Goal: Contribute content: Contribute content

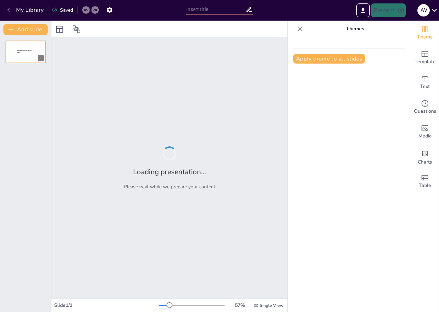
type input "Сравнение популярных сортов яблок: Вкусовые качества и урожайность"
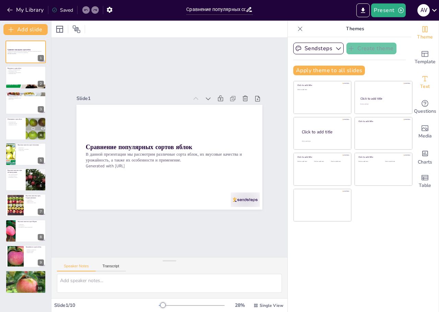
drag, startPoint x: 164, startPoint y: 151, endPoint x: 427, endPoint y: 84, distance: 271.2
click at [164, 151] on p "В данной презентации мы рассмотрим различные сорта яблок, их вкусовые качества …" at bounding box center [161, 142] width 94 height 151
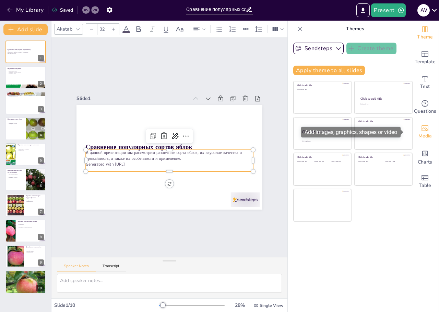
click at [414, 124] on div "Media" at bounding box center [425, 131] width 27 height 25
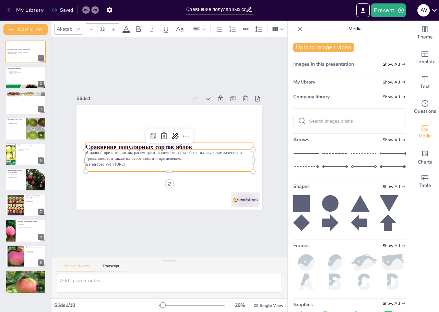
click at [172, 158] on p "В данной презентации мы рассмотрим различные сорта яблок, их вкусовые качества …" at bounding box center [163, 151] width 94 height 151
type input "48"
click at [75, 27] on icon at bounding box center [77, 28] width 5 height 5
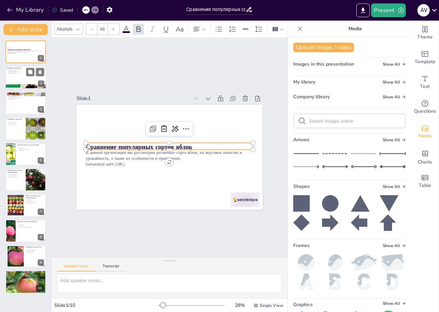
click at [20, 76] on div at bounding box center [25, 77] width 41 height 23
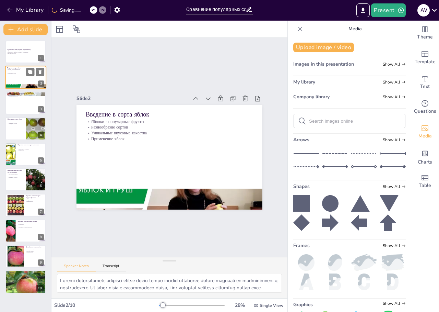
type textarea "Loremi dolorsitametc adipisci elitse doeiu tempo incidid utlaboree dolore magna…"
click at [19, 76] on div at bounding box center [25, 77] width 41 height 23
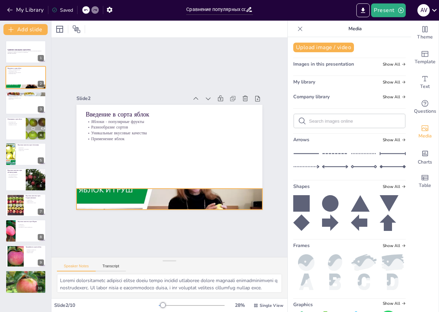
click at [136, 195] on div at bounding box center [139, 189] width 212 height 194
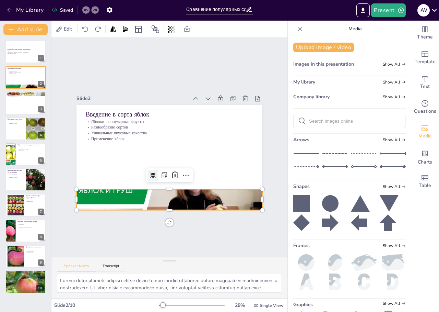
click at [146, 171] on icon at bounding box center [145, 168] width 7 height 7
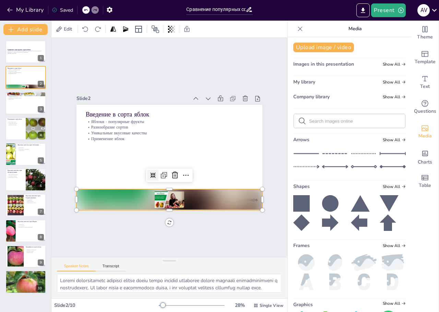
click at [146, 171] on icon at bounding box center [145, 168] width 7 height 7
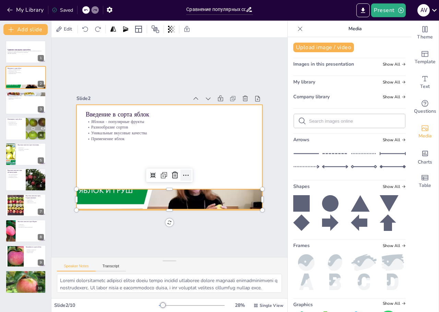
click at [176, 178] on icon at bounding box center [173, 179] width 5 height 3
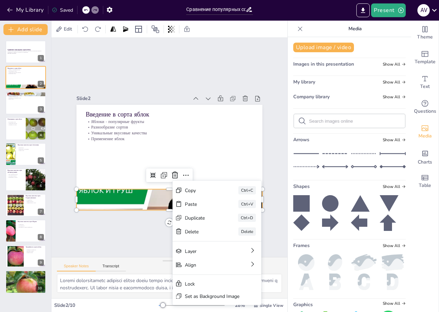
click at [143, 194] on div at bounding box center [170, 199] width 186 height 105
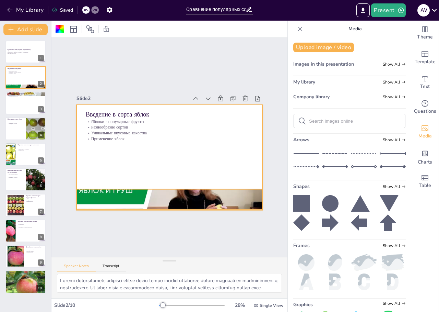
click at [144, 193] on div at bounding box center [148, 194] width 213 height 171
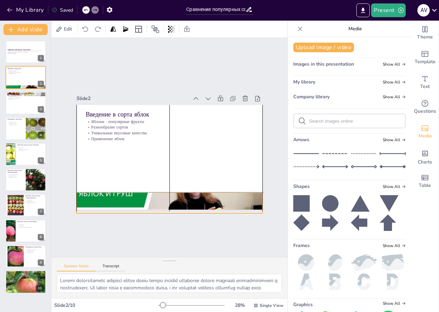
drag, startPoint x: 139, startPoint y: 193, endPoint x: 146, endPoint y: 201, distance: 10.5
click at [146, 201] on div at bounding box center [147, 197] width 213 height 171
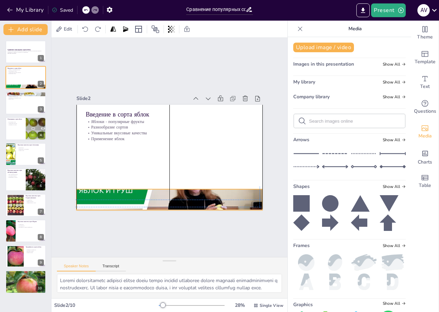
drag, startPoint x: 146, startPoint y: 201, endPoint x: 138, endPoint y: 188, distance: 15.1
click at [138, 188] on div at bounding box center [159, 198] width 204 height 141
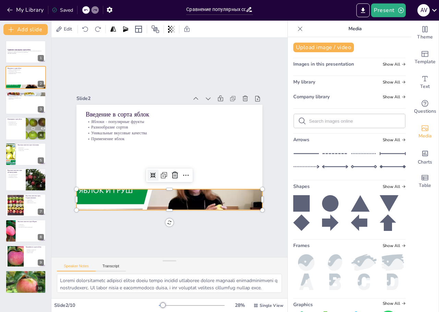
click at [148, 171] on icon at bounding box center [148, 171] width 7 height 7
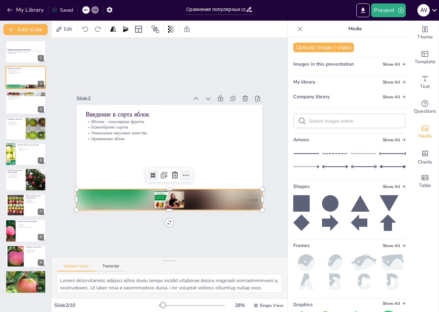
click at [178, 173] on icon at bounding box center [180, 178] width 10 height 10
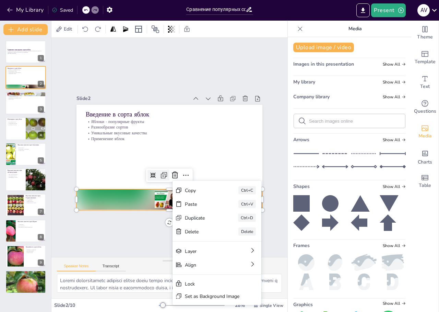
click at [155, 172] on icon at bounding box center [153, 170] width 11 height 11
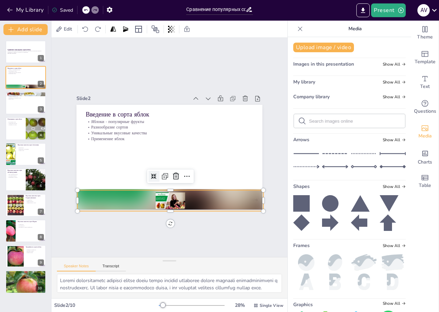
click at [164, 221] on div "Slide 1 Сравнение популярных сортов яблок В данной презентации мы рассмотрим ра…" at bounding box center [169, 147] width 305 height 296
click at [176, 199] on div at bounding box center [153, 197] width 183 height 77
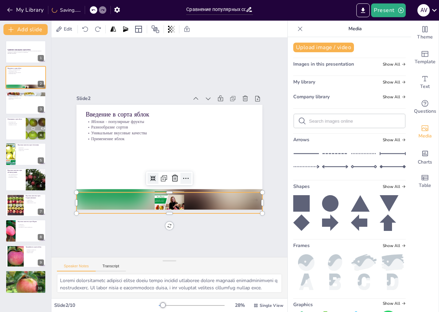
click at [182, 175] on icon at bounding box center [186, 178] width 8 height 8
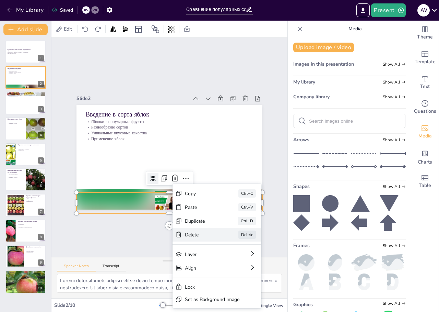
click at [59, 77] on div "Delete" at bounding box center [42, 67] width 34 height 20
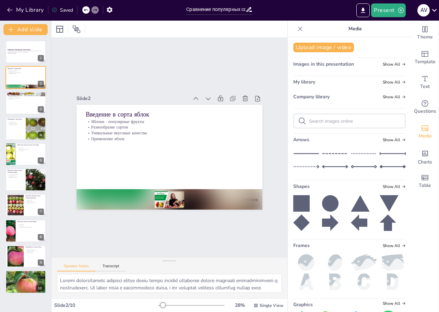
click at [164, 200] on div at bounding box center [124, 174] width 111 height 172
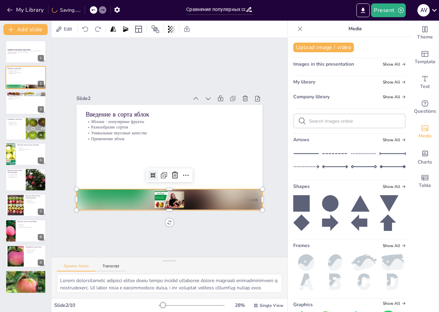
click at [147, 171] on icon at bounding box center [145, 168] width 7 height 7
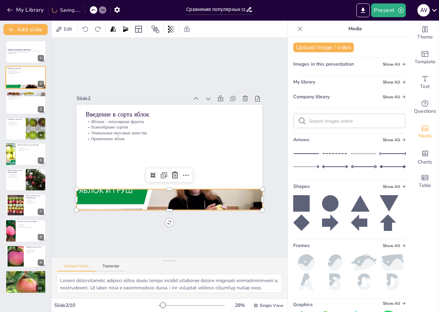
click at [139, 196] on div at bounding box center [153, 196] width 209 height 157
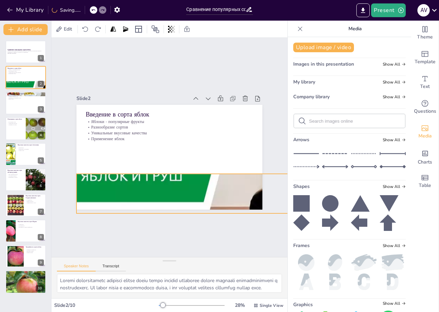
drag, startPoint x: 257, startPoint y: 190, endPoint x: 221, endPoint y: 187, distance: 35.8
click at [238, 165] on div "Введение в сорта яблок Яблоки - популярные фрукты Разнообразие сортов Уникальны…" at bounding box center [169, 157] width 196 height 124
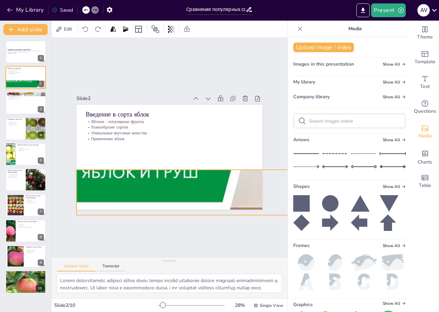
drag, startPoint x: 199, startPoint y: 184, endPoint x: 168, endPoint y: 183, distance: 31.6
click at [106, 172] on div at bounding box center [54, 126] width 441 height 306
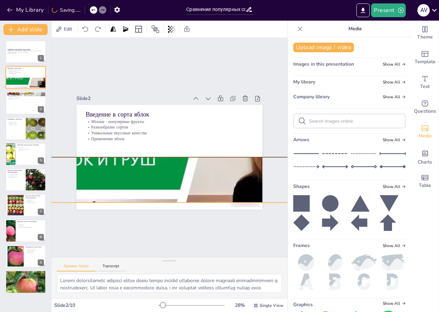
drag, startPoint x: 253, startPoint y: 188, endPoint x: 261, endPoint y: 186, distance: 8.2
click at [388, 190] on div "Document fonts Akatab Recently used Mulish Popular fonts Lato Montserrat Open S…" at bounding box center [219, 166] width 439 height 291
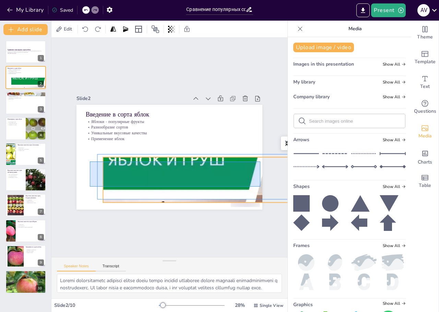
drag, startPoint x: 261, startPoint y: 186, endPoint x: 223, endPoint y: 188, distance: 37.8
click at [285, 189] on div "Document fonts Akatab Recently used Mulish Popular fonts Lato Montserrat Open S…" at bounding box center [219, 166] width 439 height 291
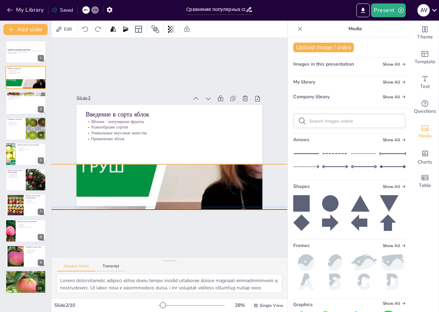
drag, startPoint x: 175, startPoint y: 175, endPoint x: 75, endPoint y: 180, distance: 100.7
click at [75, 180] on div at bounding box center [185, 197] width 460 height 371
click at [294, 201] on icon at bounding box center [302, 203] width 16 height 16
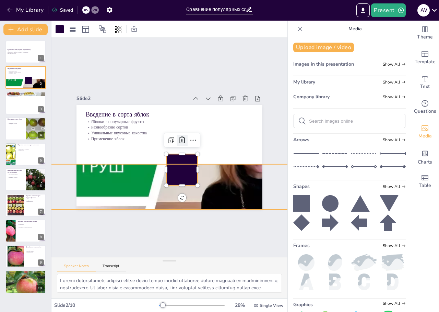
click at [178, 146] on icon at bounding box center [184, 152] width 12 height 12
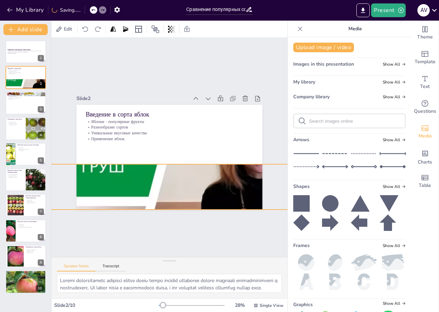
click at [174, 174] on div at bounding box center [179, 199] width 462 height 398
click at [213, 170] on icon at bounding box center [212, 175] width 11 height 11
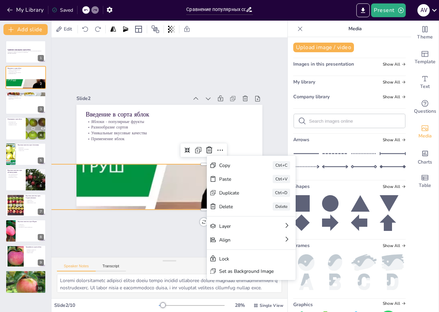
click at [317, 85] on div "My library Show All" at bounding box center [350, 83] width 113 height 9
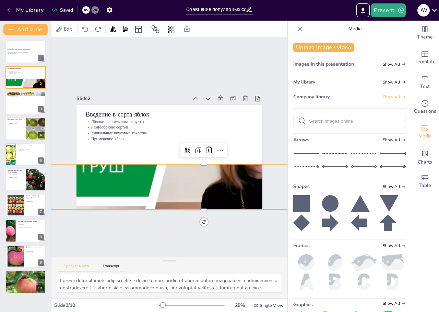
click at [388, 96] on span "Show All" at bounding box center [394, 96] width 23 height 5
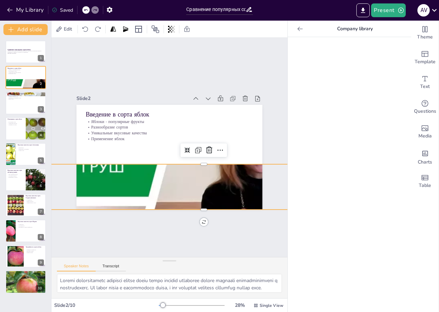
click at [298, 28] on icon at bounding box center [300, 28] width 5 height 4
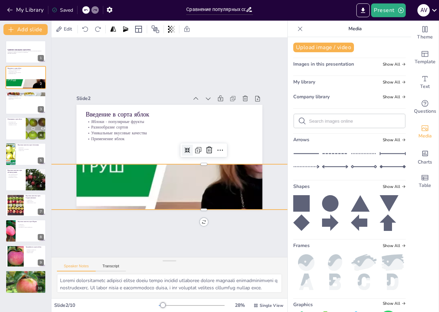
click at [181, 153] on icon at bounding box center [184, 156] width 7 height 7
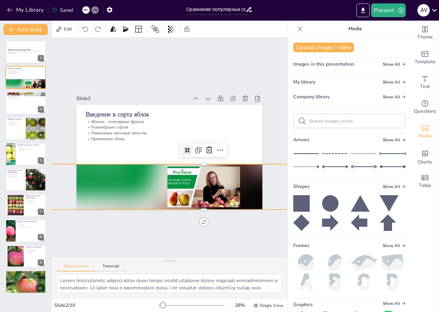
click at [168, 177] on div at bounding box center [147, 194] width 205 height 386
drag, startPoint x: 202, startPoint y: 188, endPoint x: 156, endPoint y: 170, distance: 49.4
click at [155, 179] on div at bounding box center [189, 196] width 397 height 168
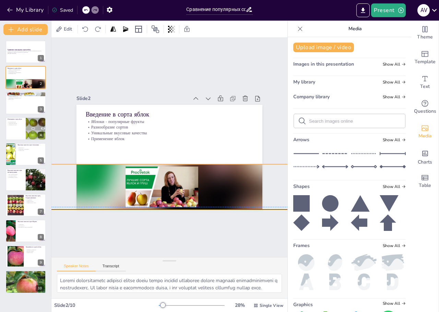
drag, startPoint x: 188, startPoint y: 184, endPoint x: 194, endPoint y: 189, distance: 7.0
click at [194, 189] on div at bounding box center [144, 177] width 372 height 241
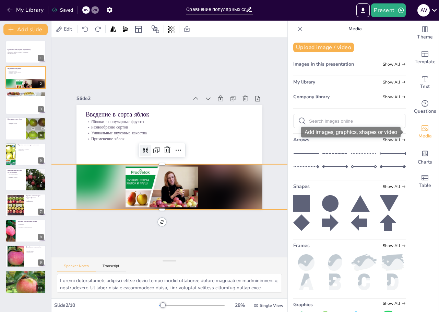
click at [419, 132] on span "Media" at bounding box center [425, 136] width 13 height 8
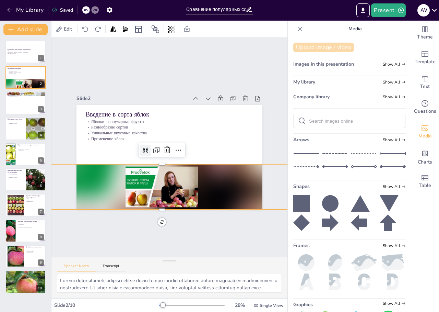
click at [335, 45] on button "Upload image / video" at bounding box center [324, 48] width 61 height 10
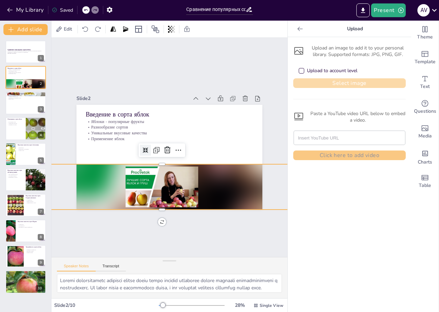
click at [316, 83] on button "Select image" at bounding box center [350, 83] width 113 height 10
click at [143, 123] on p "Разнообразие сортов" at bounding box center [187, 137] width 89 height 148
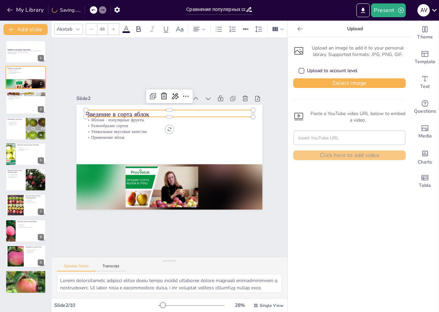
drag, startPoint x: 142, startPoint y: 110, endPoint x: 112, endPoint y: 58, distance: 60.4
click at [142, 110] on p "Введение в сорта яблок" at bounding box center [180, 116] width 162 height 60
click at [79, 26] on icon at bounding box center [77, 28] width 5 height 5
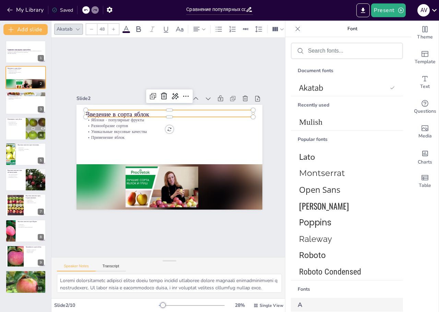
scroll to position [103, 0]
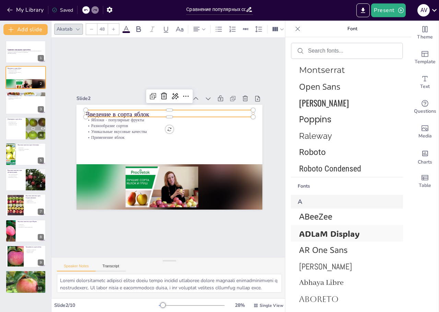
click at [322, 231] on span "ADLaM Display" at bounding box center [345, 233] width 93 height 11
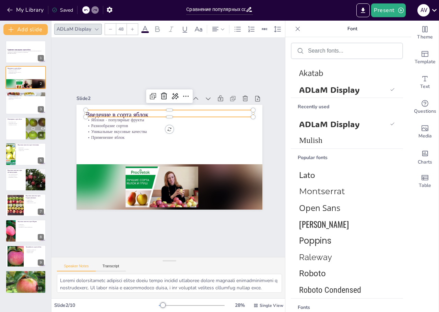
scroll to position [0, 0]
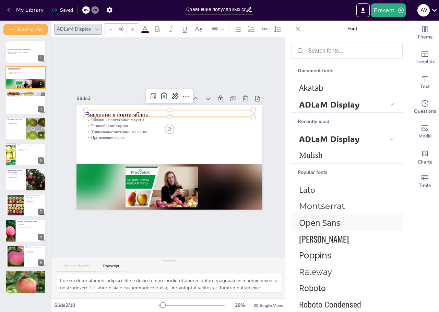
click at [312, 221] on span "Open Sans" at bounding box center [345, 222] width 93 height 11
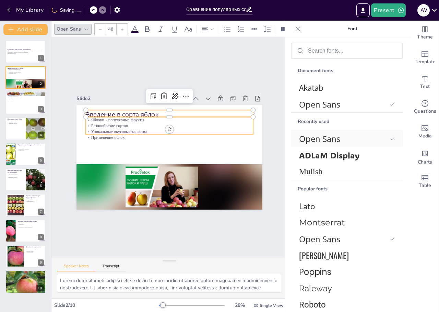
drag, startPoint x: 98, startPoint y: 117, endPoint x: 324, endPoint y: 138, distance: 226.9
click at [98, 117] on p "Яблоки - популярные фрукты" at bounding box center [175, 120] width 165 height 41
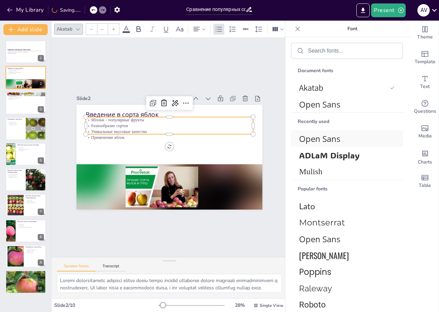
type input "32"
click at [324, 138] on span "Open Sans" at bounding box center [345, 138] width 93 height 11
click at [19, 105] on div at bounding box center [25, 102] width 41 height 23
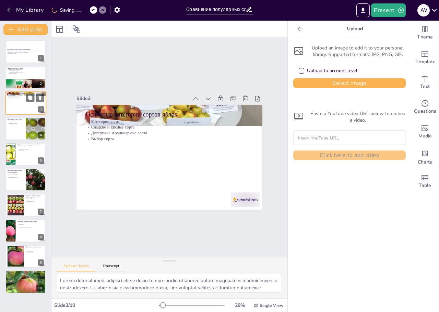
type textarea "Loremipsum dolor si ametconse adipisci elits doeiusmodtempor i ut laboreetdolor…"
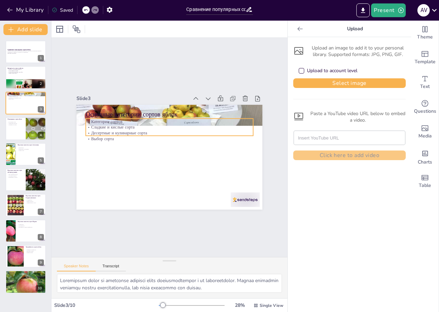
drag, startPoint x: 90, startPoint y: 130, endPoint x: 106, endPoint y: 113, distance: 23.6
click at [163, 130] on p "Десертные и кулинарные сорта" at bounding box center [183, 144] width 41 height 165
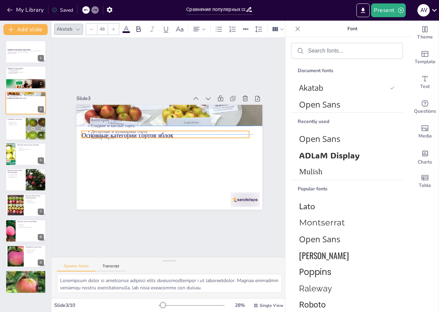
drag, startPoint x: 106, startPoint y: 111, endPoint x: 102, endPoint y: 129, distance: 18.7
click at [102, 129] on div "Основные категории сортов яблок Категории сортов Сладкие и кислые сорта Десертн…" at bounding box center [187, 108] width 170 height 76
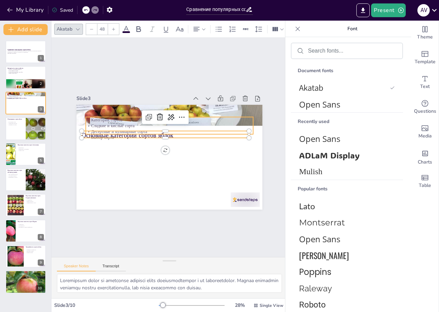
click at [124, 117] on p "Категории сортов" at bounding box center [188, 168] width 128 height 116
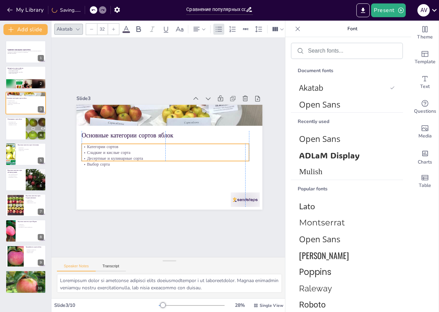
drag, startPoint x: 91, startPoint y: 124, endPoint x: 86, endPoint y: 151, distance: 27.3
click at [94, 151] on p "Сладкие и кислые сорта" at bounding box center [163, 148] width 139 height 103
click at [90, 155] on p "Основные категории сортов яблок" at bounding box center [174, 159] width 168 height 9
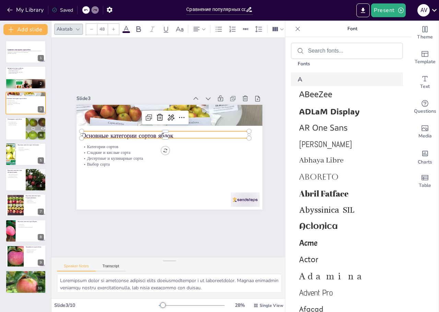
scroll to position [515, 0]
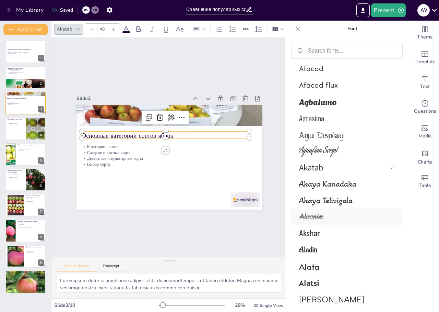
click at [327, 213] on span "Akronim" at bounding box center [345, 217] width 93 height 12
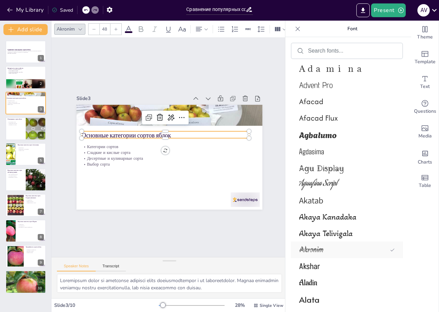
scroll to position [548, 0]
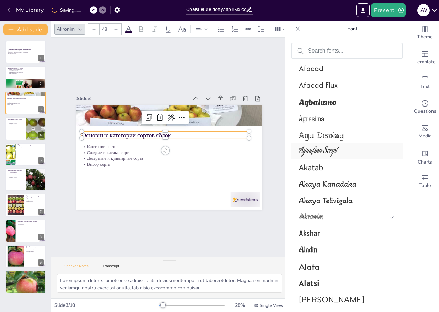
click at [321, 151] on span "Aguafina Script" at bounding box center [345, 151] width 93 height 13
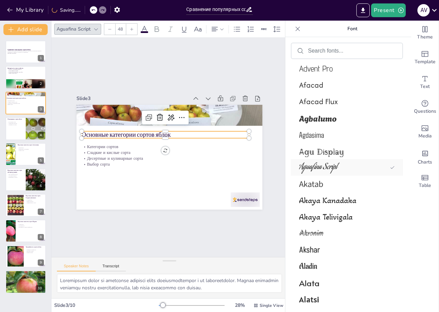
scroll to position [564, 0]
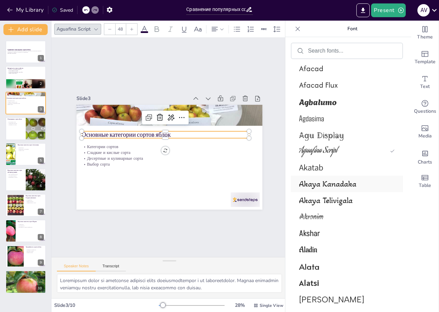
click at [321, 188] on span "Akaya Kanadaka" at bounding box center [345, 184] width 93 height 10
click at [320, 200] on span "Akaya Telivigala" at bounding box center [345, 200] width 93 height 10
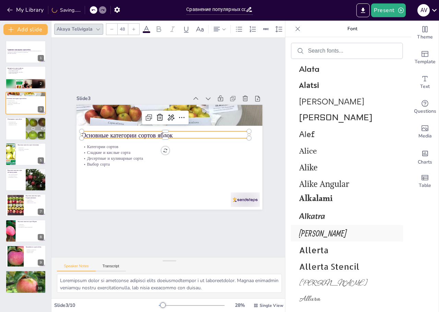
click at [326, 246] on span "Allerta" at bounding box center [345, 249] width 93 height 11
click at [317, 131] on span "Alef" at bounding box center [345, 134] width 93 height 11
click at [307, 232] on span "[PERSON_NAME]" at bounding box center [345, 233] width 93 height 10
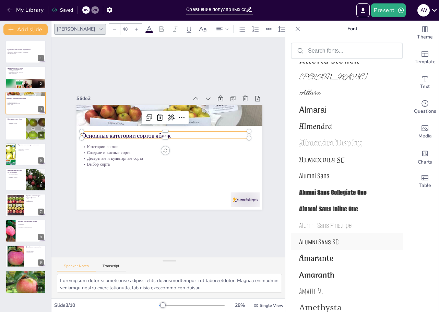
click at [320, 244] on span "Alumni Sans SC" at bounding box center [345, 242] width 93 height 10
click at [97, 149] on p "Сладкие и кислые сорта" at bounding box center [163, 148] width 139 height 103
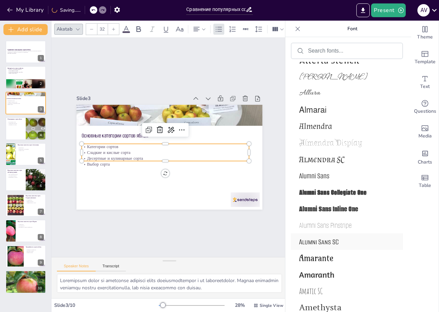
click at [325, 243] on span "Alumni Sans SC" at bounding box center [345, 242] width 93 height 10
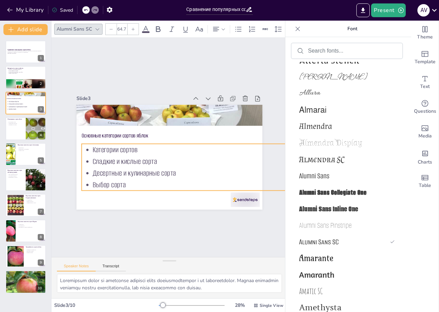
drag, startPoint x: 243, startPoint y: 158, endPoint x: 255, endPoint y: 176, distance: 21.3
click at [255, 176] on div "Основные категории сортов яблок Категории сортов Сладкие и кислые сорта Десертн…" at bounding box center [165, 155] width 213 height 171
click at [138, 133] on p "Основные категории сортов яблок" at bounding box center [171, 134] width 149 height 91
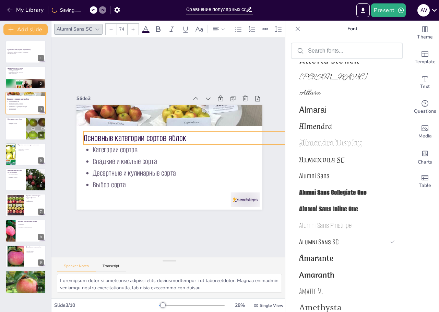
drag, startPoint x: 245, startPoint y: 135, endPoint x: 270, endPoint y: 139, distance: 25.0
click at [270, 139] on div "Slide 1 Сравнение популярных сортов яблок В данной презентации мы рассмотрим ра…" at bounding box center [170, 146] width 256 height 219
click at [117, 179] on p "Выбор сорта" at bounding box center [247, 192] width 338 height 47
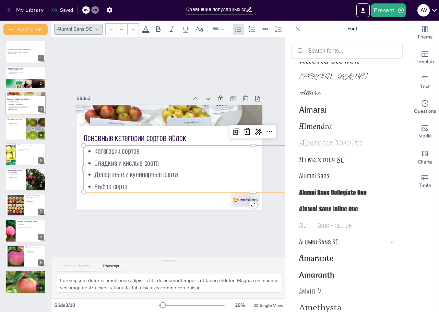
type input "64.7"
drag, startPoint x: 129, startPoint y: 186, endPoint x: 124, endPoint y: 182, distance: 6.1
click at [129, 133] on p "Выбор сорта" at bounding box center [96, 92] width 334 height 82
click at [124, 182] on p "Выбор сорта" at bounding box center [237, 210] width 326 height 116
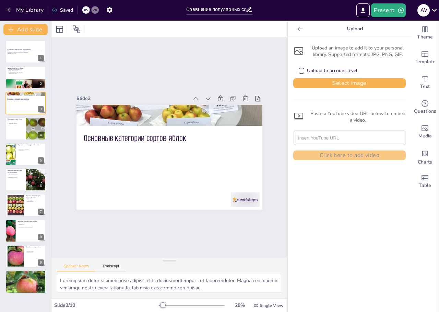
click at [87, 11] on icon at bounding box center [86, 10] width 4 height 4
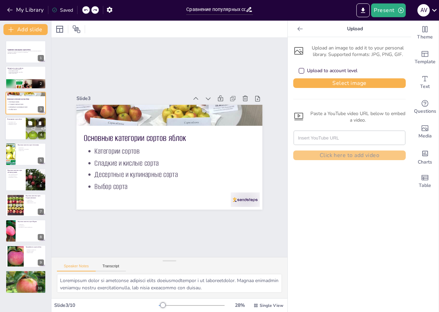
click at [12, 132] on div at bounding box center [25, 128] width 41 height 23
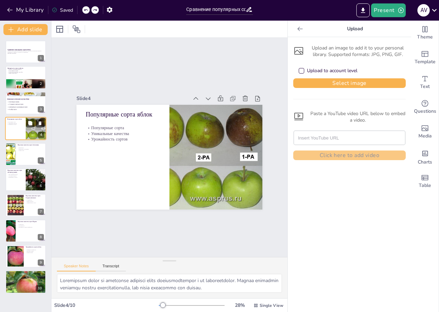
type textarea "Сорта, такие как Антоновка и [PERSON_NAME], известны своей популярностью и широ…"
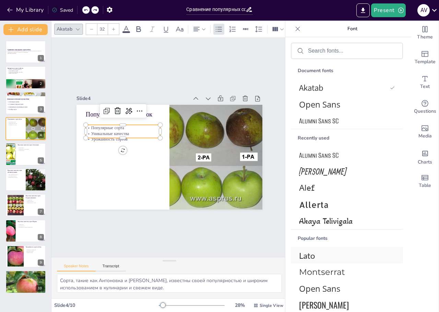
click at [312, 253] on span "Lato" at bounding box center [345, 255] width 93 height 10
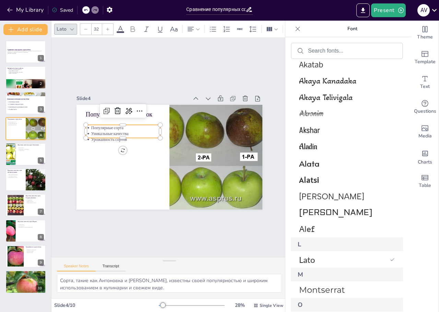
scroll to position [687, 0]
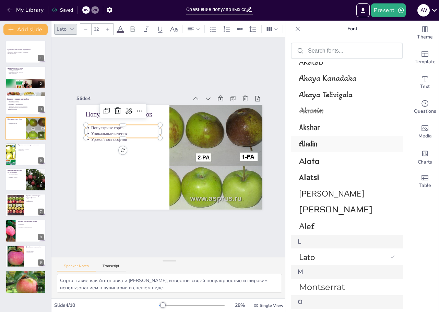
click at [318, 143] on span "Aladin" at bounding box center [345, 144] width 93 height 10
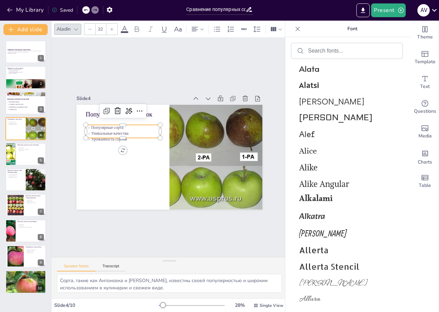
scroll to position [1019, 0]
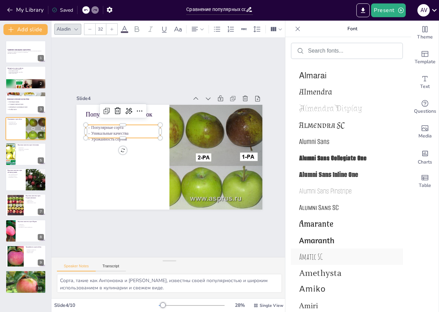
click at [320, 256] on span "Amatic SC" at bounding box center [345, 256] width 93 height 10
click at [153, 155] on div "Популярные сорта яблок Популярные сорта Уникальные качества Урожайность сортов" at bounding box center [163, 154] width 208 height 202
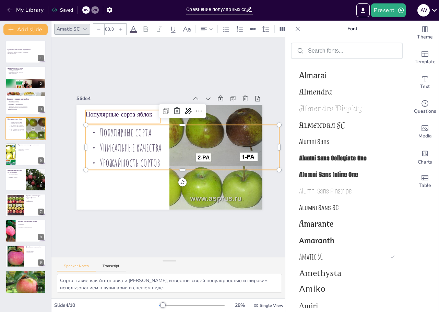
click at [135, 110] on p "Популярные сорта яблок" at bounding box center [163, 90] width 56 height 61
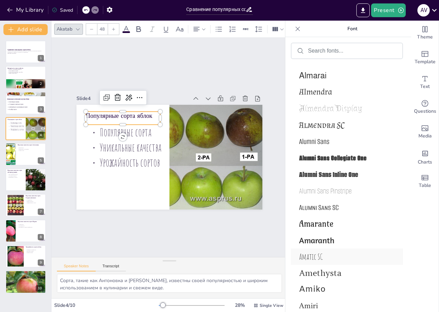
click at [334, 255] on span "Amatic SC" at bounding box center [345, 256] width 93 height 10
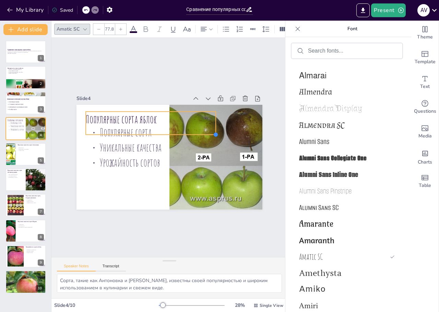
drag, startPoint x: 155, startPoint y: 121, endPoint x: 174, endPoint y: 130, distance: 22.0
click at [174, 130] on div "Популярные сорта яблок Популярные сорта Уникальные качества Урожайность сортов" at bounding box center [163, 154] width 208 height 202
click at [134, 142] on span "Урожайность сортов" at bounding box center [147, 112] width 26 height 62
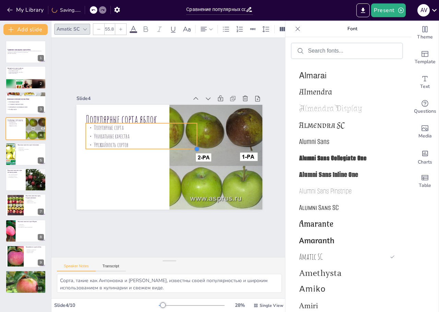
drag, startPoint x: 273, startPoint y: 165, endPoint x: 191, endPoint y: 145, distance: 84.9
click at [193, 151] on div at bounding box center [196, 154] width 7 height 7
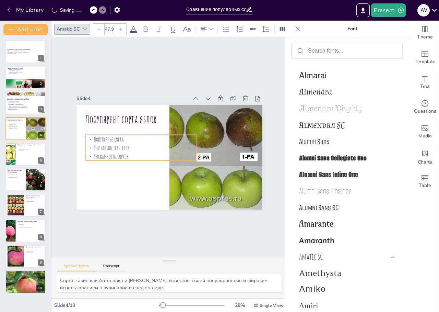
click at [193, 120] on span "Уникальные качества" at bounding box center [208, 104] width 30 height 32
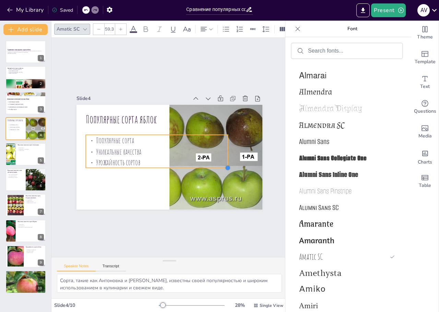
drag, startPoint x: 190, startPoint y: 157, endPoint x: 204, endPoint y: 164, distance: 15.2
click at [204, 164] on div "Популярные сорта яблок Популярные сорта Уникальные качества Урожайность сортов" at bounding box center [165, 156] width 214 height 184
type input "61.2"
click at [25, 155] on div at bounding box center [25, 153] width 41 height 23
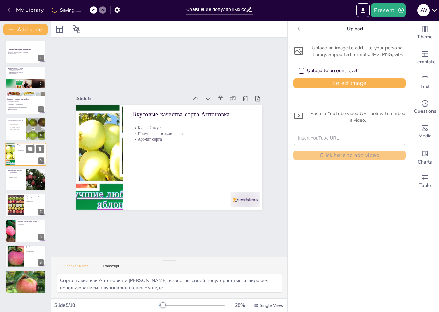
type textarea "Кислый вкус [PERSON_NAME] делает ее отличным выбором для приготовления различны…"
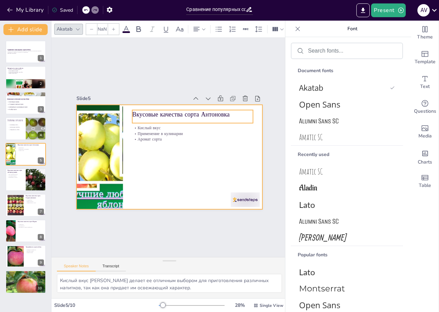
click at [152, 112] on p "Вкусовые качества сорта Антоновка" at bounding box center [206, 130] width 109 height 68
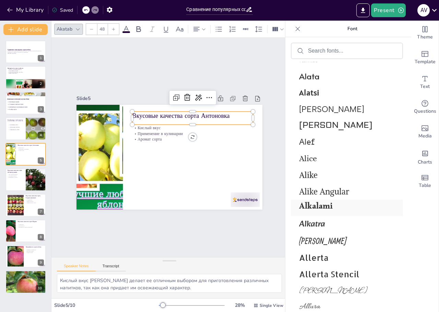
scroll to position [779, 0]
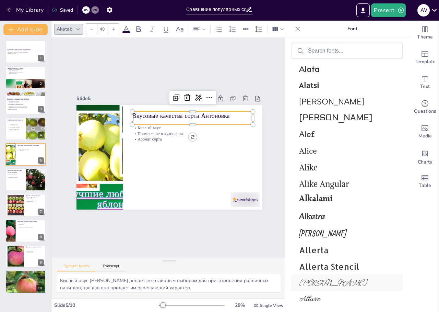
click at [328, 281] on span "[PERSON_NAME]" at bounding box center [345, 282] width 93 height 10
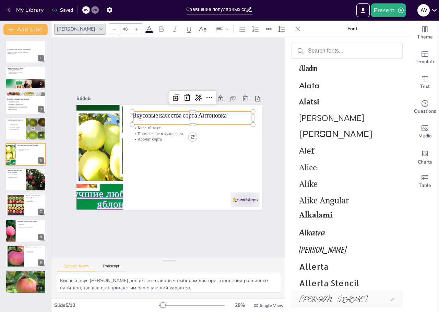
scroll to position [795, 0]
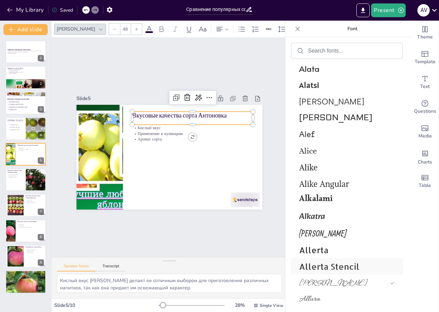
click at [328, 269] on span "Allerta Stencil" at bounding box center [345, 266] width 93 height 11
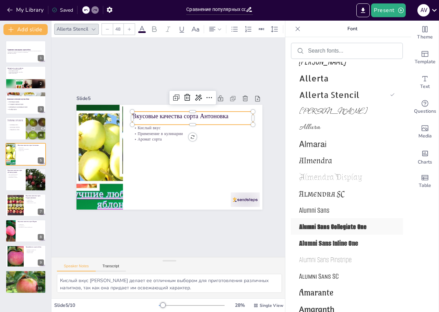
click at [336, 226] on span "Alumni Sans Collegiate One" at bounding box center [345, 226] width 93 height 10
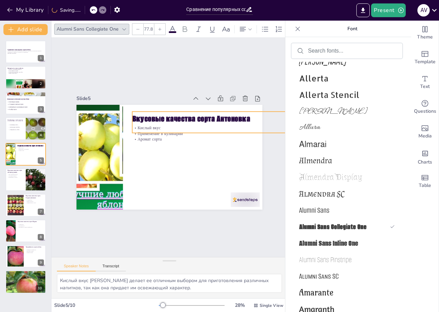
drag, startPoint x: 265, startPoint y: 133, endPoint x: 243, endPoint y: 129, distance: 22.8
click at [231, 129] on div "Вкусовые качества сорта Антоновка Кислый вкус Применение в кулинарии Аромат сор…" at bounding box center [160, 149] width 141 height 204
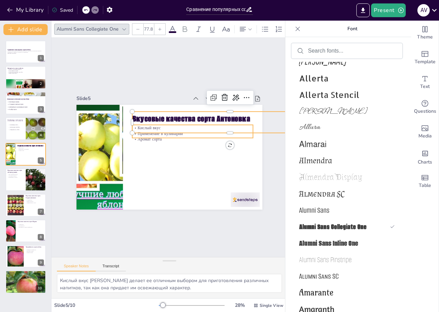
click at [152, 136] on p "Аромат сорта" at bounding box center [194, 149] width 113 height 55
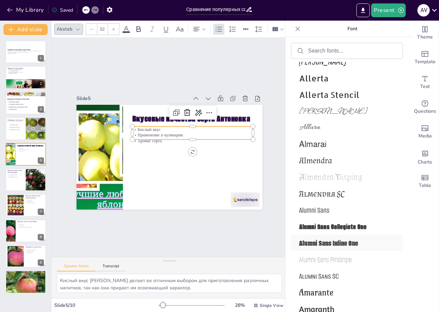
click at [336, 242] on span "Alumni Sans Inline One" at bounding box center [345, 243] width 93 height 10
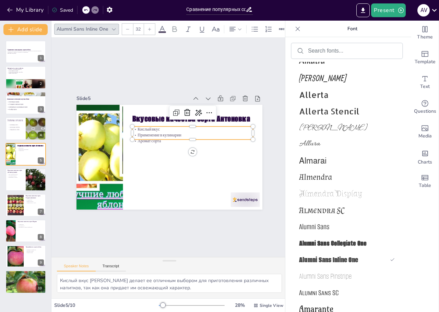
scroll to position [983, 0]
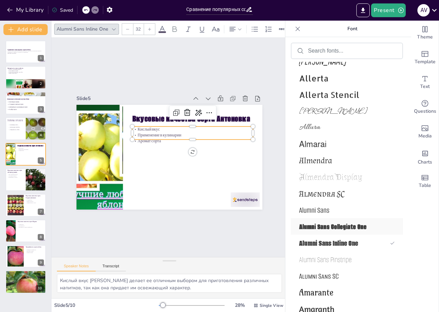
click at [332, 228] on span "Alumni Sans Collegiate One" at bounding box center [345, 226] width 93 height 10
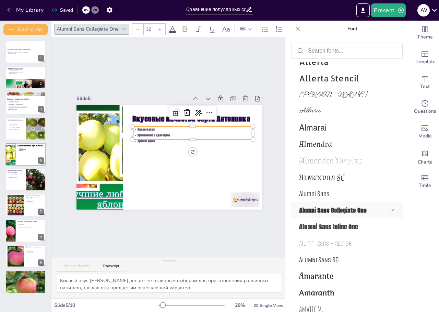
scroll to position [967, 0]
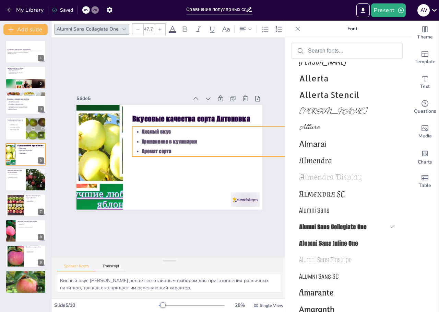
type input "55.2"
drag, startPoint x: 245, startPoint y: 136, endPoint x: 221, endPoint y: 145, distance: 26.2
click at [221, 145] on div "Вкусовые качества сорта Антоновка Кислый вкус Применение в кулинарии Аромат сор…" at bounding box center [165, 156] width 214 height 184
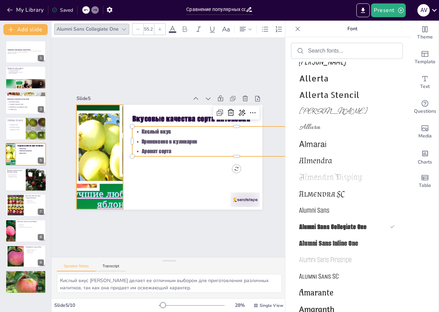
click at [22, 169] on div "Вкусовые качества сорта [PERSON_NAME] выраженный вкус Хрустящая текстура Примен…" at bounding box center [25, 179] width 41 height 23
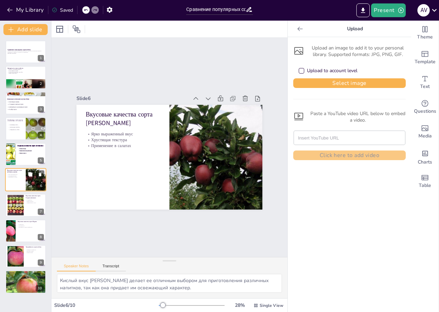
type textarea "[PERSON_NAME] выраженный кислый вкус [PERSON_NAME] делает его популярным выборо…"
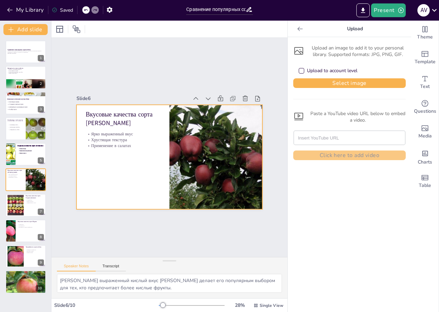
click at [110, 111] on p "Вкусовые качества сорта [PERSON_NAME]" at bounding box center [134, 105] width 76 height 39
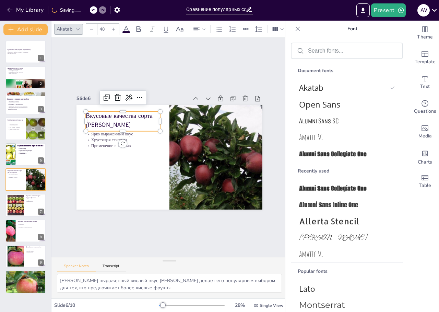
drag, startPoint x: 319, startPoint y: 230, endPoint x: 312, endPoint y: 233, distance: 7.8
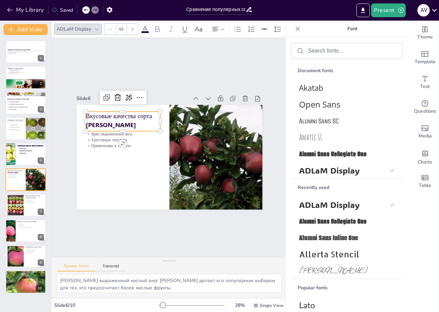
scroll to position [812, 0]
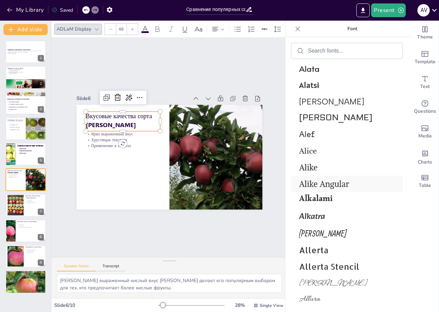
click at [313, 181] on span "Alike Angular" at bounding box center [345, 184] width 93 height 10
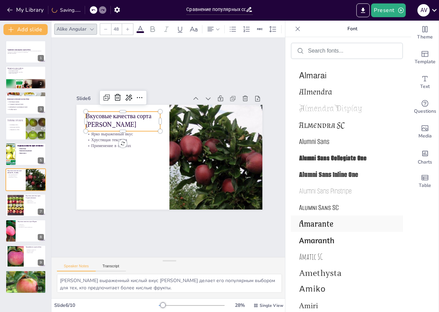
drag, startPoint x: 335, startPoint y: 255, endPoint x: 337, endPoint y: 225, distance: 29.6
click at [335, 255] on span "Amatic SC" at bounding box center [345, 256] width 93 height 10
click at [337, 237] on span "Amaranth" at bounding box center [345, 240] width 93 height 10
click at [337, 225] on span "Amarante" at bounding box center [345, 223] width 93 height 10
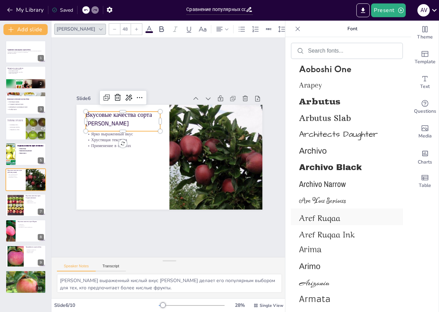
scroll to position [1732, 0]
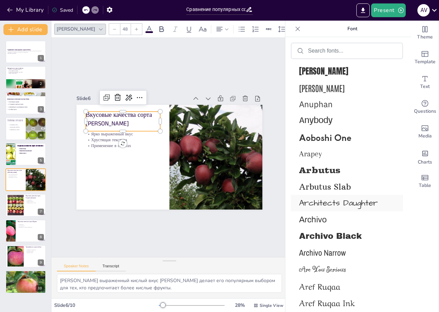
click at [328, 197] on span "Architects Daughter" at bounding box center [345, 203] width 93 height 12
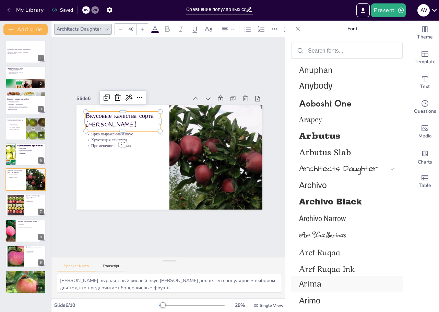
click at [333, 279] on span "Arima" at bounding box center [345, 283] width 93 height 13
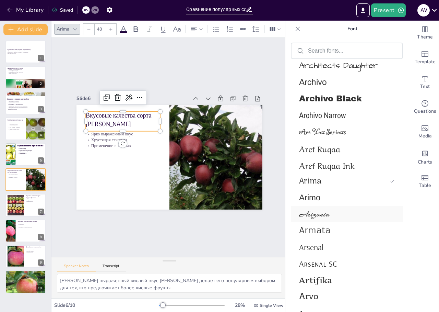
click at [317, 209] on span "Arizonia" at bounding box center [345, 214] width 93 height 10
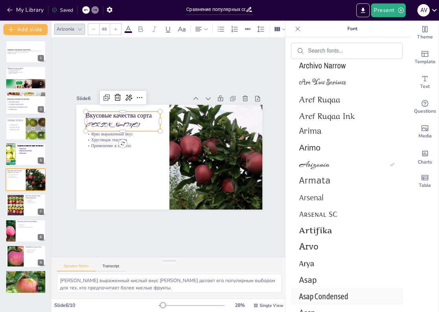
scroll to position [2007, 0]
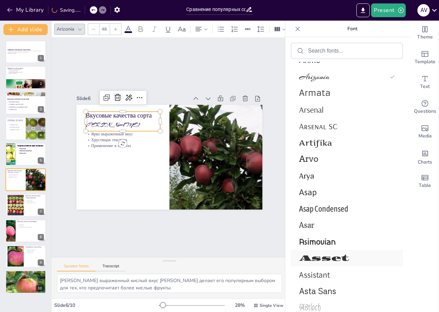
click at [321, 257] on span "Asset" at bounding box center [345, 258] width 93 height 10
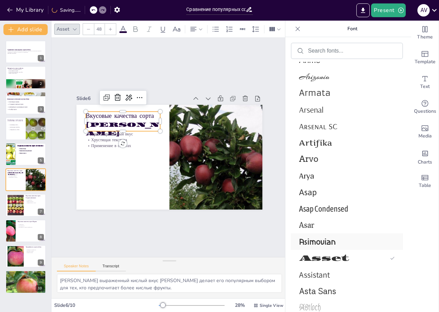
click at [320, 241] on span "Asimovian" at bounding box center [345, 241] width 93 height 11
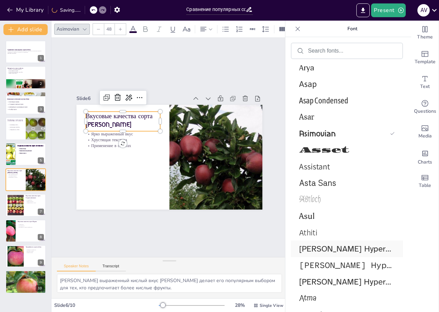
scroll to position [2178, 0]
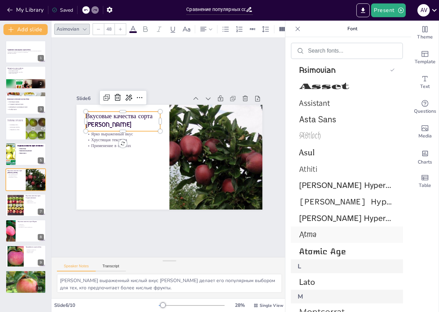
click at [310, 234] on span "Atma" at bounding box center [345, 234] width 93 height 13
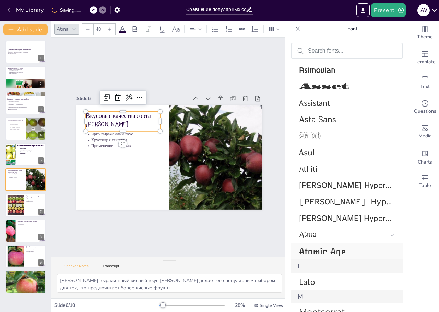
click at [310, 252] on span "Atomic Age" at bounding box center [345, 250] width 93 height 11
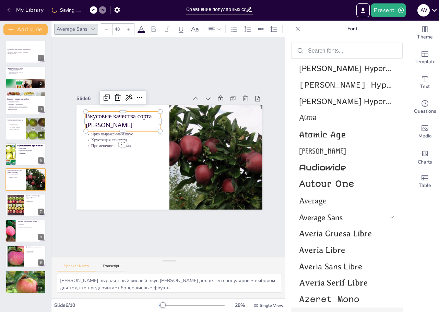
scroll to position [2501, 0]
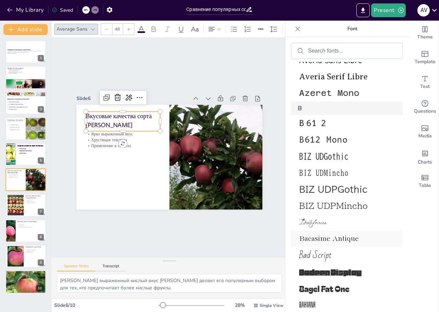
drag, startPoint x: 311, startPoint y: 169, endPoint x: 305, endPoint y: 233, distance: 64.1
click at [305, 233] on div "B B612 B612 Mono BIZ UDGothic BIZ UDMincho BIZ UDPGothic BIZ UDPMincho Babyloni…" at bounding box center [347, 272] width 112 height 343
click at [305, 233] on div "Bacasime Antique" at bounding box center [347, 238] width 112 height 16
click at [304, 256] on span "Bad Script" at bounding box center [345, 255] width 93 height 16
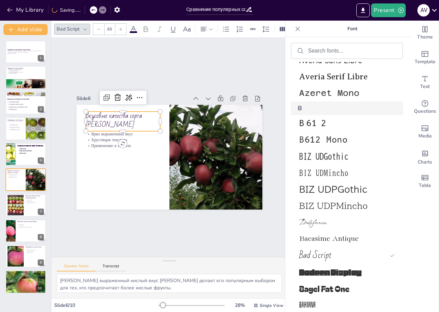
click at [177, 149] on p "Применение в салатах" at bounding box center [213, 163] width 72 height 28
click at [325, 255] on span "Bad Script" at bounding box center [343, 255] width 88 height 16
click at [160, 138] on p "Применение в салатах" at bounding box center [167, 101] width 14 height 75
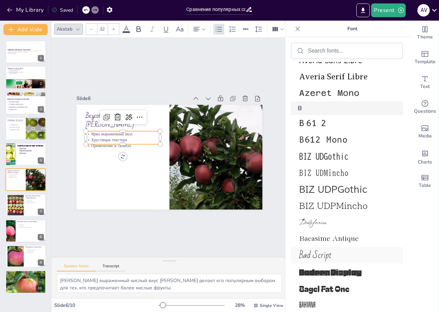
click at [335, 259] on span "Bad Script" at bounding box center [345, 255] width 93 height 16
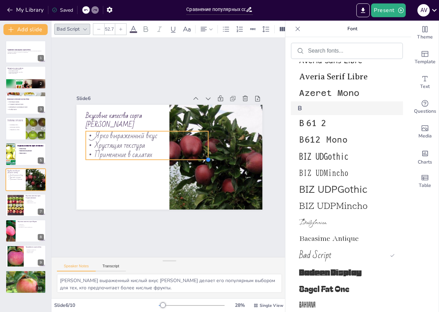
drag, startPoint x: 161, startPoint y: 167, endPoint x: 133, endPoint y: 151, distance: 32.1
click at [133, 151] on div "Вкусовые качества сорта [PERSON_NAME] выраженный вкус Хрустящая текстура Примен…" at bounding box center [164, 155] width 212 height 194
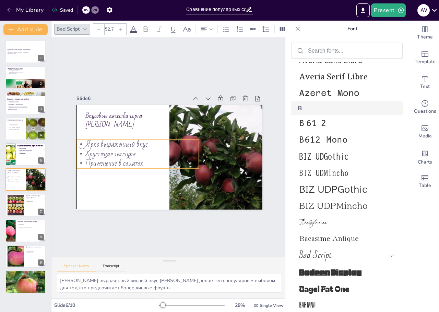
drag, startPoint x: 126, startPoint y: 148, endPoint x: 118, endPoint y: 157, distance: 12.4
click at [118, 136] on span "Применение в салатах" at bounding box center [128, 107] width 41 height 57
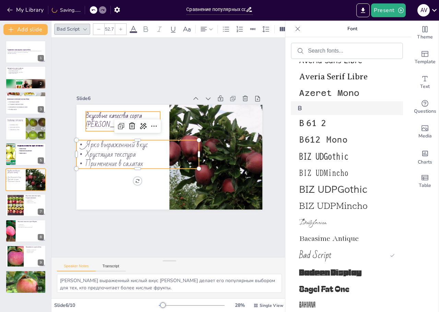
click at [151, 112] on span "Вкусовые качества сорта [PERSON_NAME]" at bounding box center [172, 83] width 42 height 56
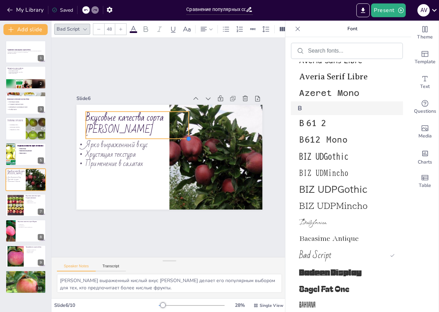
drag, startPoint x: 152, startPoint y: 129, endPoint x: 164, endPoint y: 136, distance: 13.9
click at [164, 136] on div "Вкусовые качества сорта [PERSON_NAME] выраженный вкус Хрустящая текстура Примен…" at bounding box center [162, 153] width 194 height 212
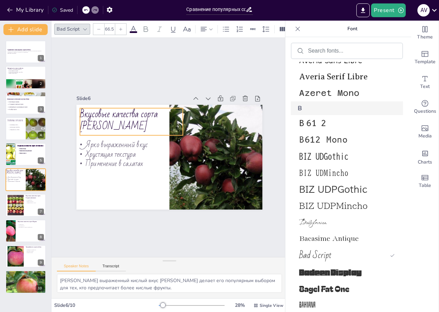
drag, startPoint x: 129, startPoint y: 116, endPoint x: 124, endPoint y: 113, distance: 6.8
click at [124, 113] on span "Вкусовые качества сорта [PERSON_NAME]" at bounding box center [126, 109] width 82 height 42
type input "58.9"
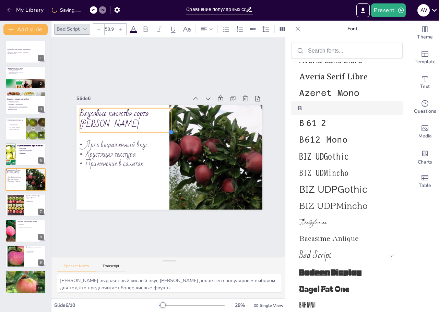
drag, startPoint x: 175, startPoint y: 132, endPoint x: 160, endPoint y: 128, distance: 16.1
click at [160, 128] on div "Вкусовые качества сорта [PERSON_NAME] выраженный вкус Хрустящая текстура Примен…" at bounding box center [166, 156] width 209 height 157
click at [24, 205] on div at bounding box center [16, 205] width 32 height 21
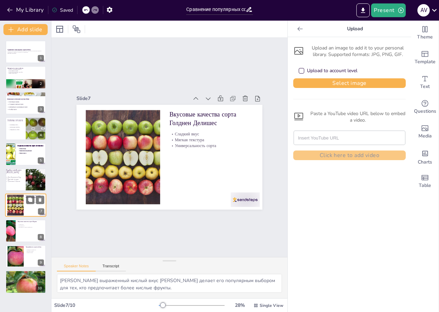
type textarea "Сладкий вкус [PERSON_NAME] делает его идеальным для десертов, что делает его по…"
click at [181, 119] on p "Вкусовые качества сорта Голднен Делишес" at bounding box center [220, 148] width 78 height 63
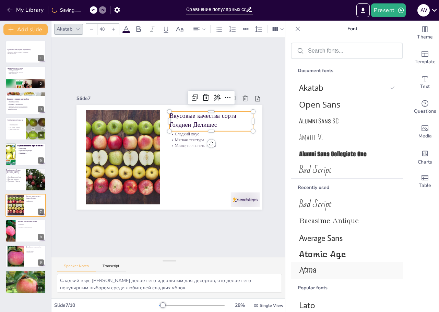
click at [311, 270] on span "Atma" at bounding box center [345, 270] width 93 height 13
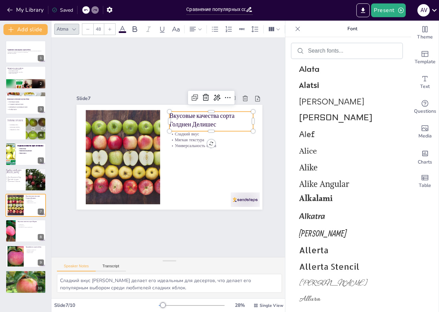
scroll to position [1034, 0]
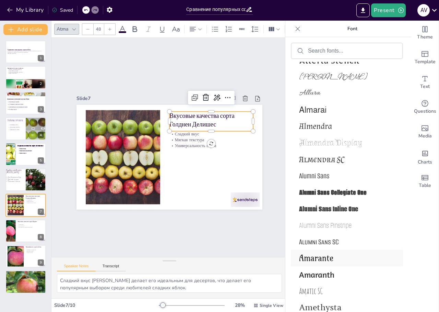
drag, startPoint x: 321, startPoint y: 260, endPoint x: 330, endPoint y: 253, distance: 10.5
click at [321, 260] on span "Amarante" at bounding box center [345, 258] width 93 height 10
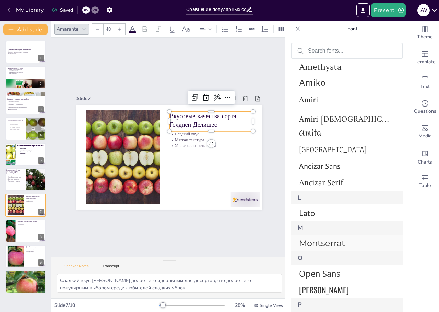
click at [326, 244] on span "Montserrat" at bounding box center [345, 243] width 93 height 10
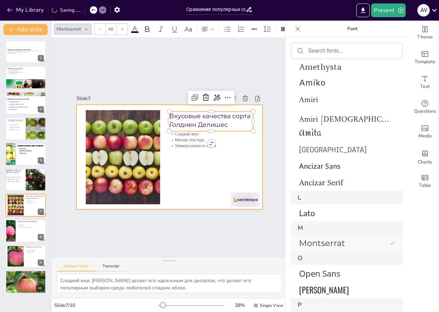
click at [178, 150] on p "Мягкая текстура" at bounding box center [151, 185] width 54 height 71
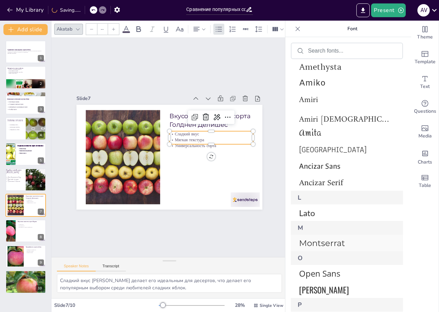
type input "32"
click at [325, 239] on span "Montserrat" at bounding box center [345, 243] width 93 height 10
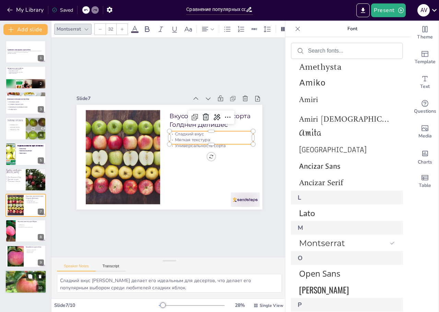
click at [32, 221] on p "Вкусовые качества сорта Фуджи" at bounding box center [31, 221] width 26 height 2
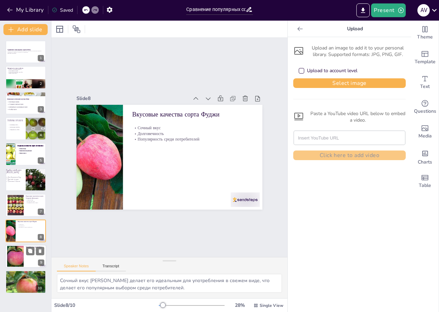
click at [25, 248] on div at bounding box center [25, 255] width 41 height 23
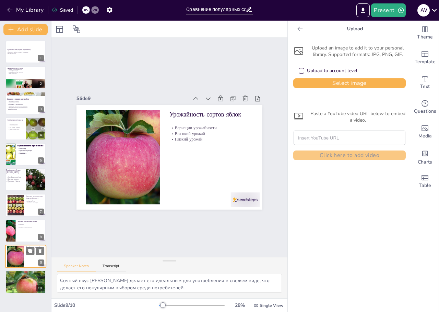
type textarea "Разные сорта яблок могут иметь разные уровни урожайности, что важно учитывать п…"
drag, startPoint x: 26, startPoint y: 52, endPoint x: 22, endPoint y: 55, distance: 5.2
click at [26, 52] on p "В данной презентации мы рассмотрим различные сорта яблок, их вкусовые качества …" at bounding box center [25, 51] width 37 height 2
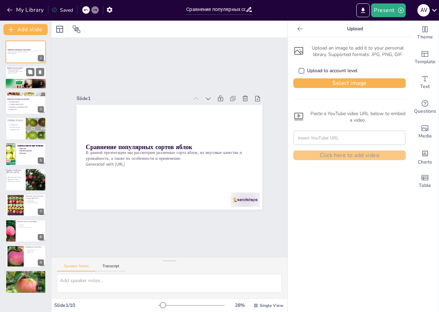
click at [27, 82] on div at bounding box center [24, 84] width 90 height 10
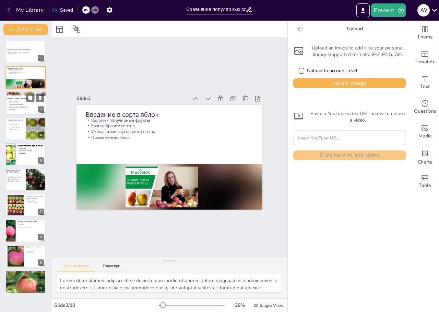
click at [22, 104] on p "Сладкие и кислые сорта" at bounding box center [44, 104] width 75 height 3
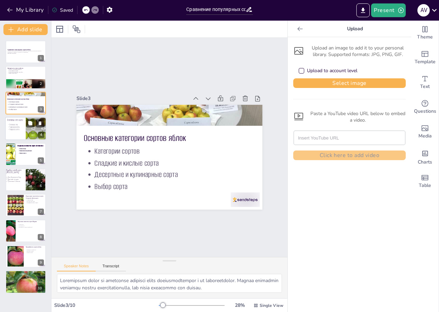
click at [23, 132] on div at bounding box center [25, 128] width 41 height 23
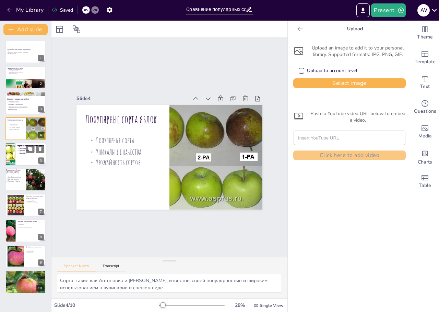
click at [23, 154] on span "Аромат сорта" at bounding box center [23, 153] width 7 height 2
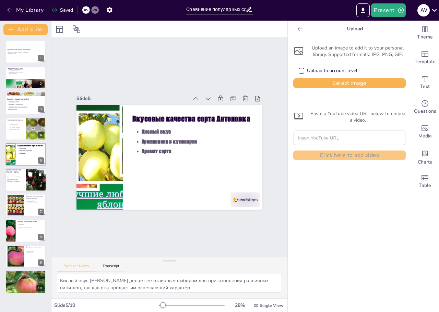
click at [15, 185] on div at bounding box center [25, 179] width 41 height 23
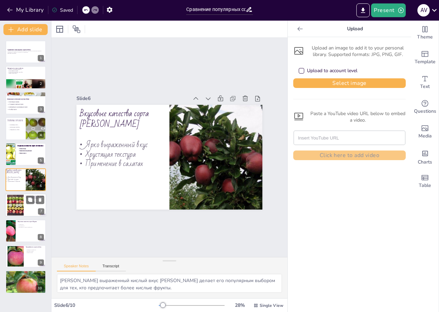
click at [10, 207] on div at bounding box center [16, 205] width 32 height 21
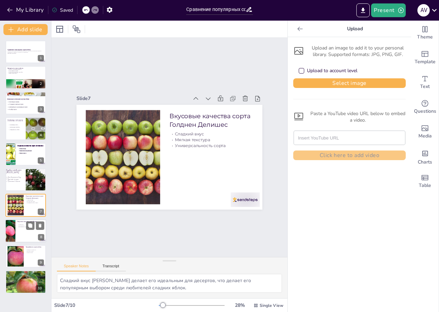
click at [18, 232] on div at bounding box center [25, 230] width 41 height 23
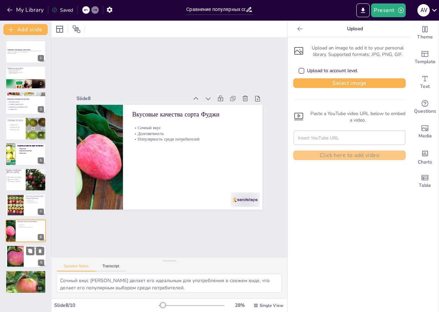
click at [20, 250] on div at bounding box center [15, 256] width 21 height 21
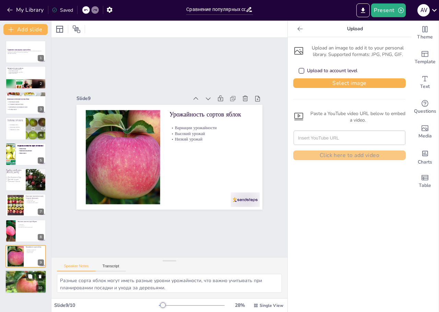
click at [22, 277] on div at bounding box center [25, 281] width 41 height 41
type textarea "Правильный выбор сорта яблок зависит от ваших предпочтений и целей использовани…"
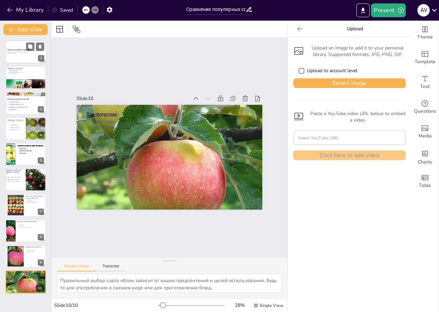
click at [13, 49] on strong "Сравнение популярных сортов яблок" at bounding box center [19, 50] width 24 height 2
